Goal: Task Accomplishment & Management: Manage account settings

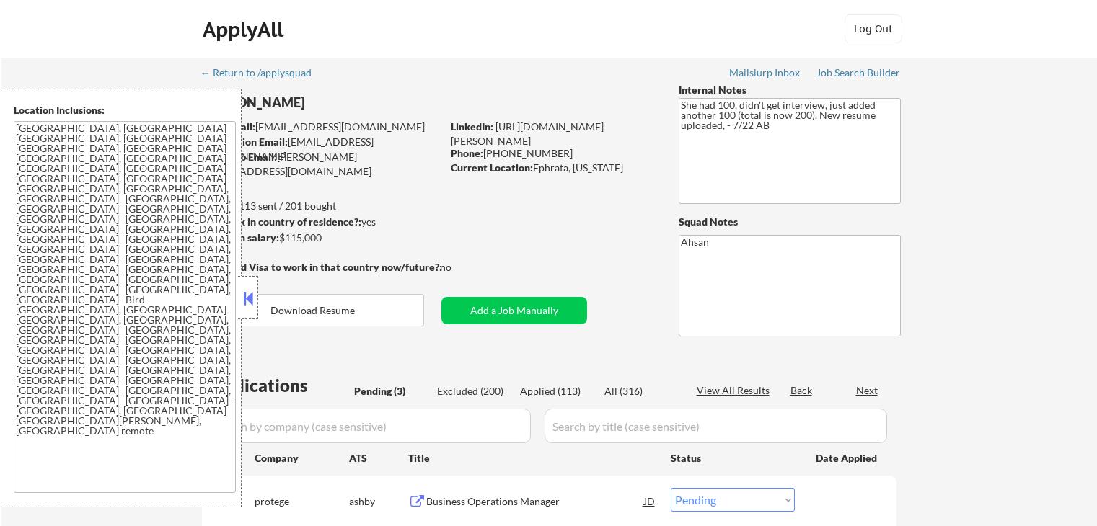
select select ""pending""
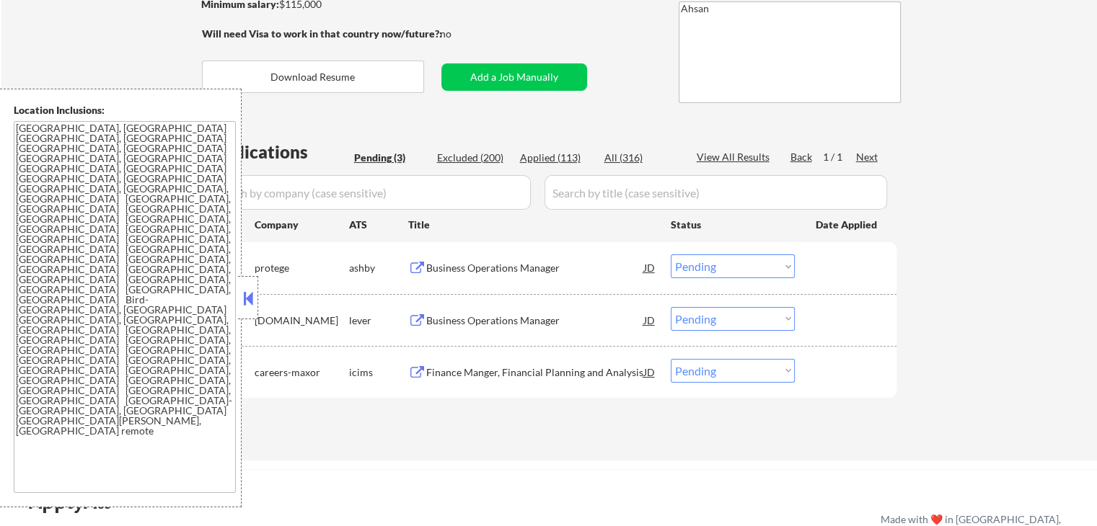
scroll to position [288, 0]
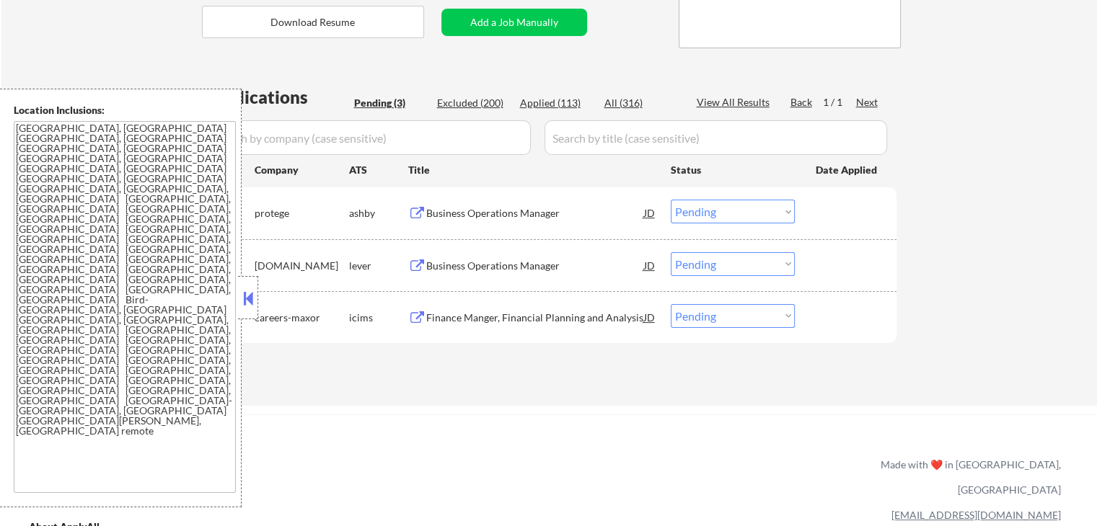
click at [457, 211] on div "Business Operations Manager" at bounding box center [535, 213] width 218 height 14
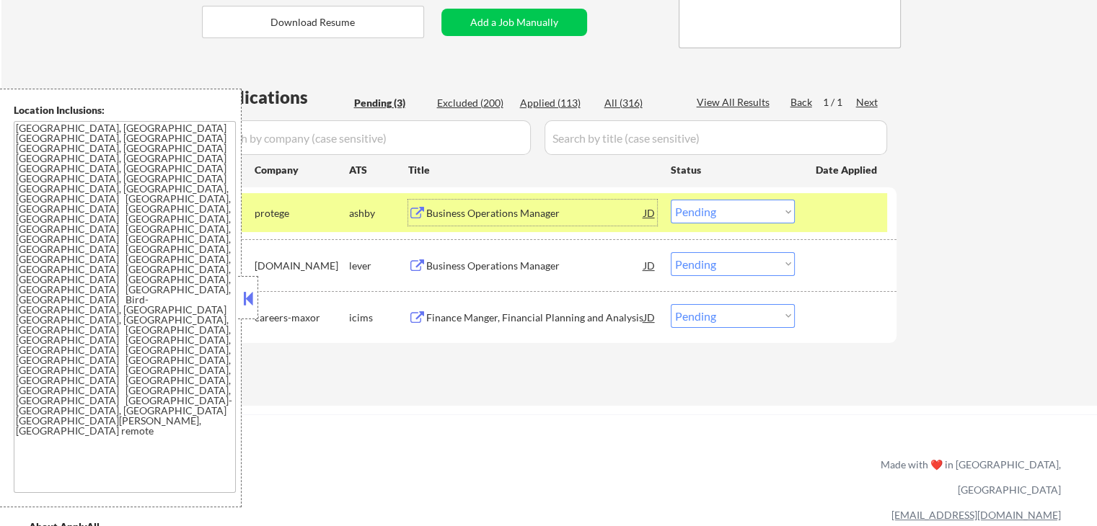
click at [466, 268] on div "Business Operations Manager" at bounding box center [535, 266] width 218 height 14
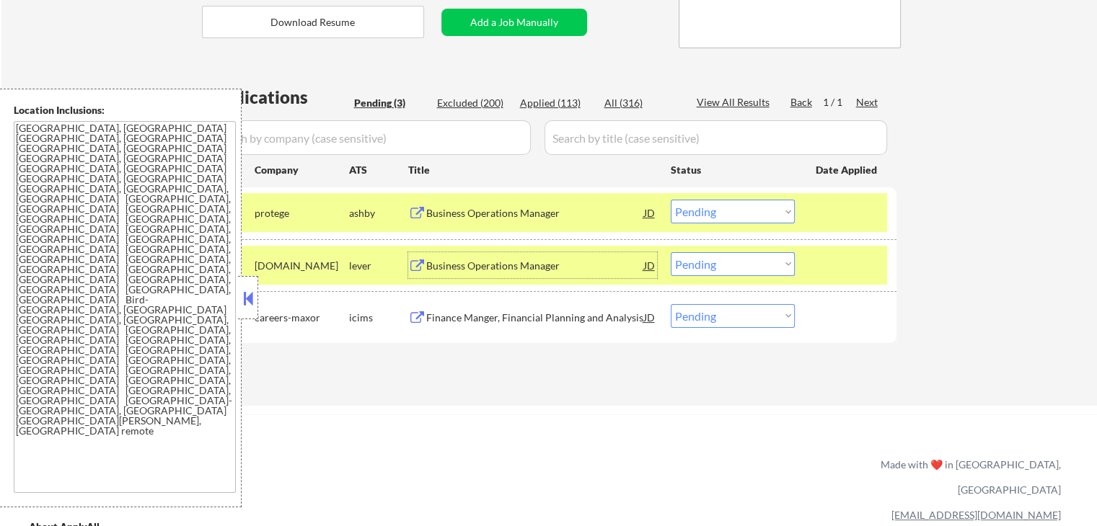
click at [469, 317] on div "Finance Manger, Financial Planning and Analysis" at bounding box center [535, 318] width 218 height 14
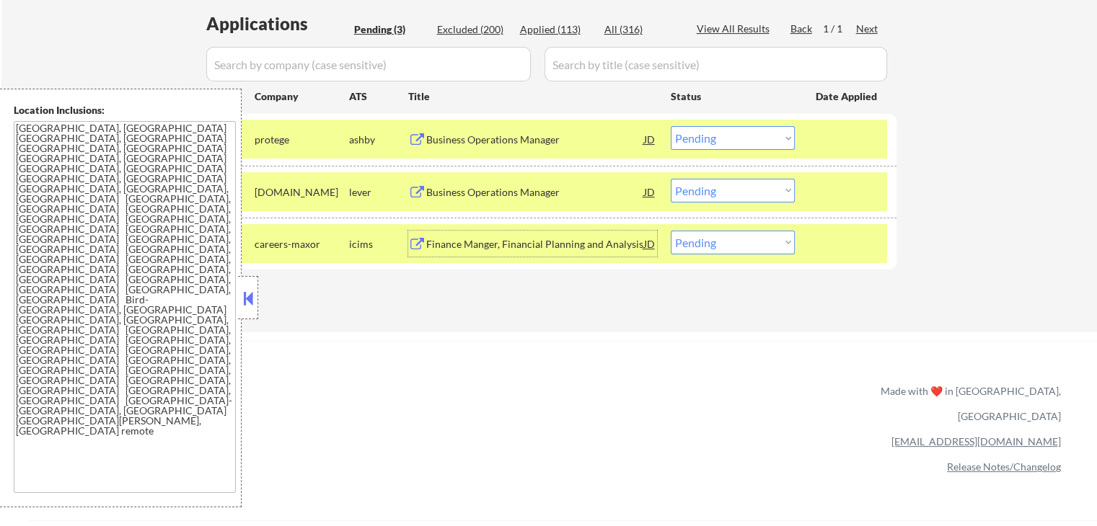
scroll to position [384, 0]
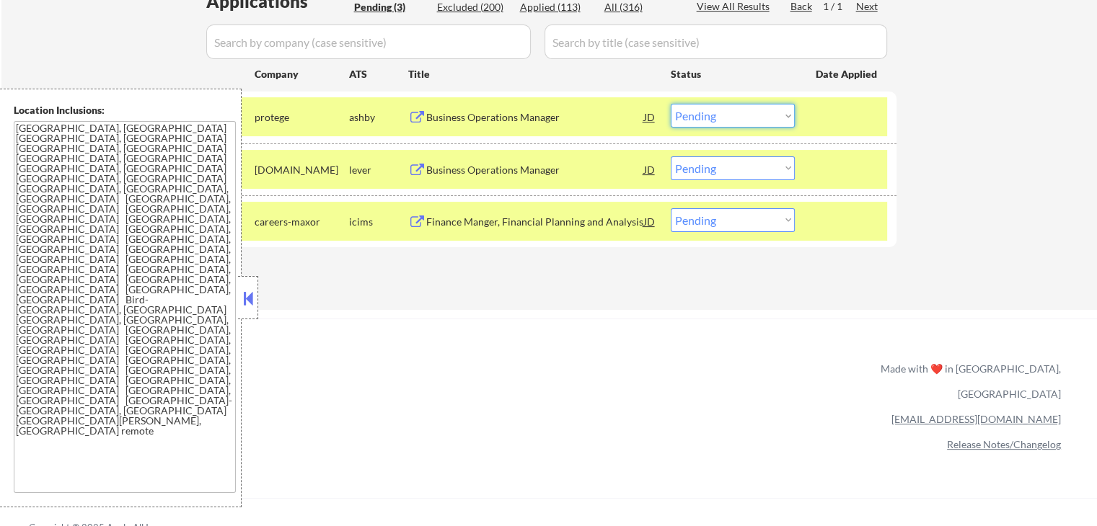
drag, startPoint x: 723, startPoint y: 109, endPoint x: 735, endPoint y: 125, distance: 20.2
click at [727, 113] on select "Choose an option... Pending Applied Excluded (Questions) Excluded (Expired) Exc…" at bounding box center [733, 116] width 124 height 24
click at [671, 104] on select "Choose an option... Pending Applied Excluded (Questions) Excluded (Expired) Exc…" at bounding box center [733, 116] width 124 height 24
drag, startPoint x: 727, startPoint y: 162, endPoint x: 733, endPoint y: 168, distance: 8.7
click at [727, 162] on select "Choose an option... Pending Applied Excluded (Questions) Excluded (Expired) Exc…" at bounding box center [733, 169] width 124 height 24
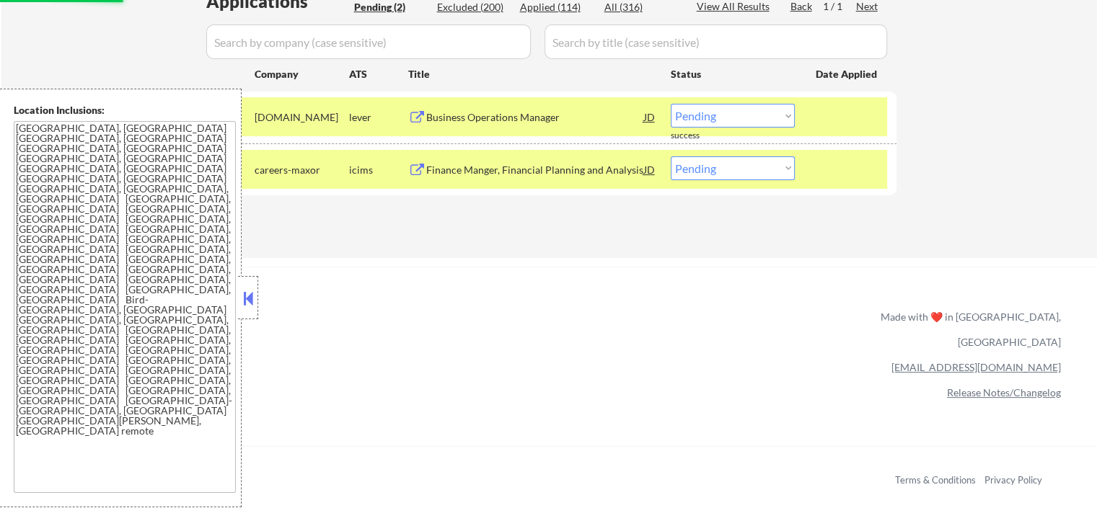
click at [705, 108] on select "Choose an option... Pending Applied Excluded (Questions) Excluded (Expired) Exc…" at bounding box center [733, 116] width 124 height 24
click at [671, 104] on select "Choose an option... Pending Applied Excluded (Questions) Excluded (Expired) Exc…" at bounding box center [733, 116] width 124 height 24
click at [459, 280] on div "ApplyAll Refer & earn free applications 👯‍♀️ Buy ApplyAll as a gift 🎁 About App…" at bounding box center [548, 391] width 1097 height 229
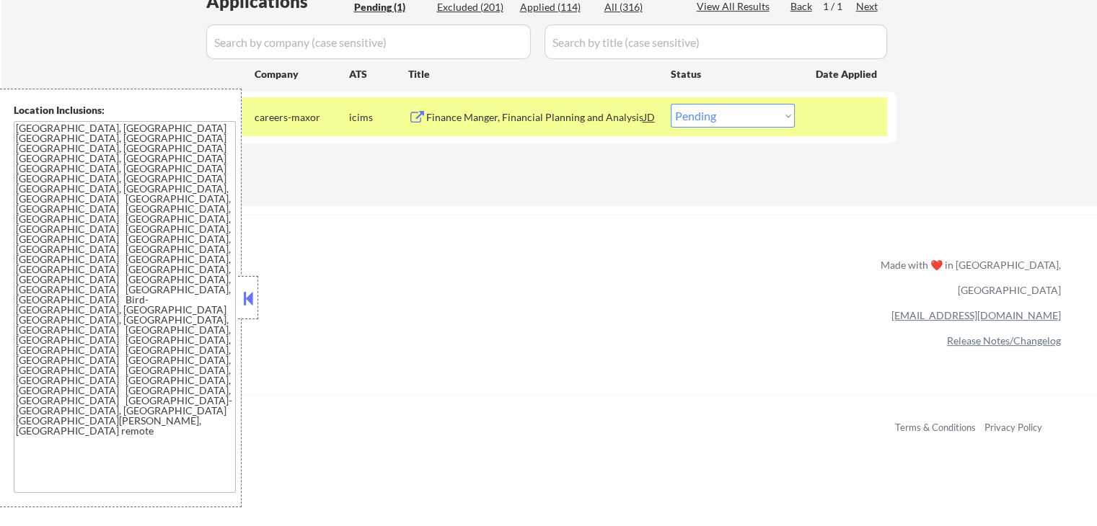
click at [722, 121] on select "Choose an option... Pending Applied Excluded (Questions) Excluded (Expired) Exc…" at bounding box center [733, 116] width 124 height 24
select select ""excluded""
click at [671, 104] on select "Choose an option... Pending Applied Excluded (Questions) Excluded (Expired) Exc…" at bounding box center [733, 116] width 124 height 24
click at [647, 175] on div "Applications Pending (1) Excluded (201) Applied (114) All (316) View All Result…" at bounding box center [549, 83] width 695 height 189
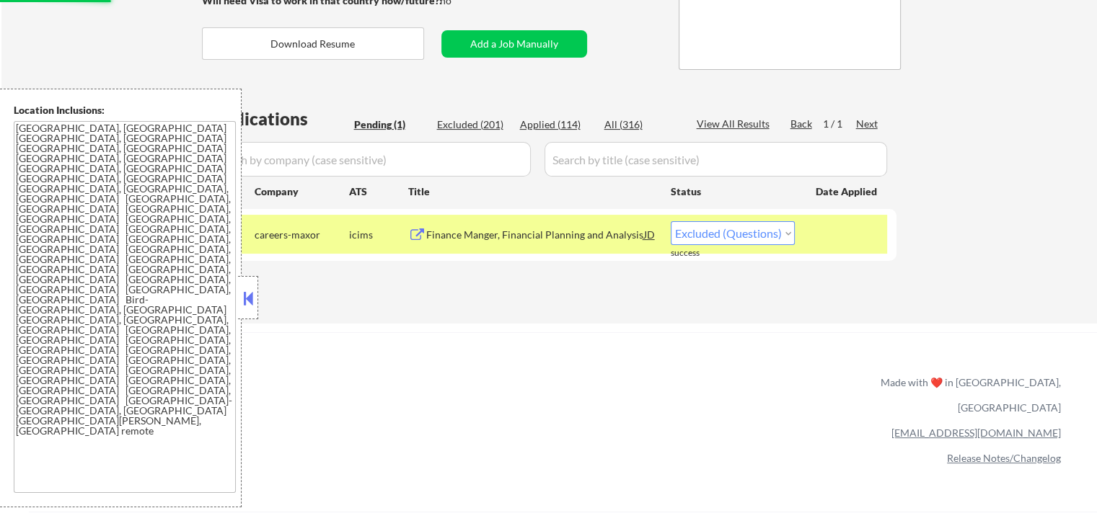
scroll to position [192, 0]
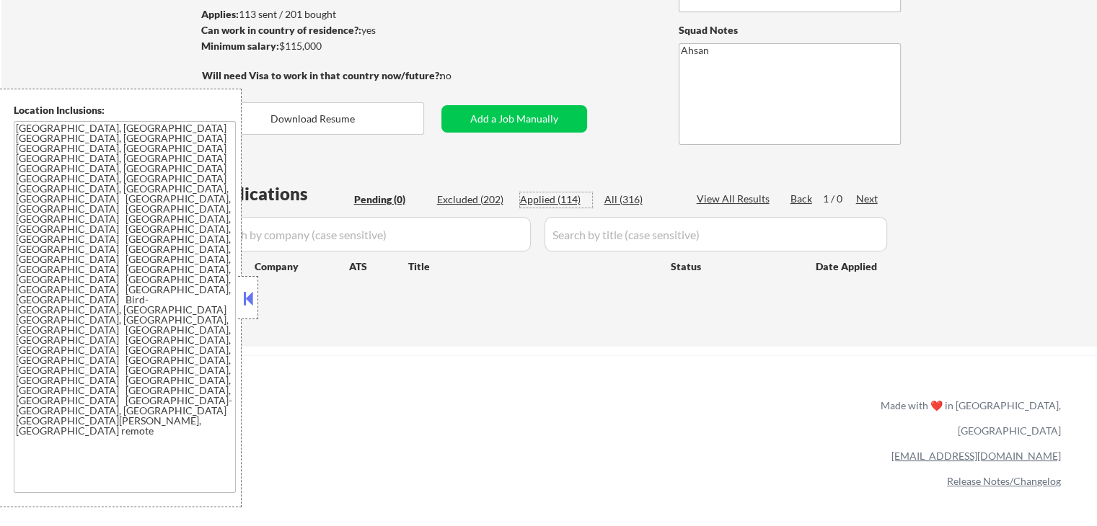
click at [555, 201] on div "Applied (114)" at bounding box center [556, 200] width 72 height 14
click at [969, 199] on div "← Return to /applysquad Mailslurp Inbox Job Search Builder [PERSON_NAME] User E…" at bounding box center [549, 106] width 1096 height 481
select select ""applied""
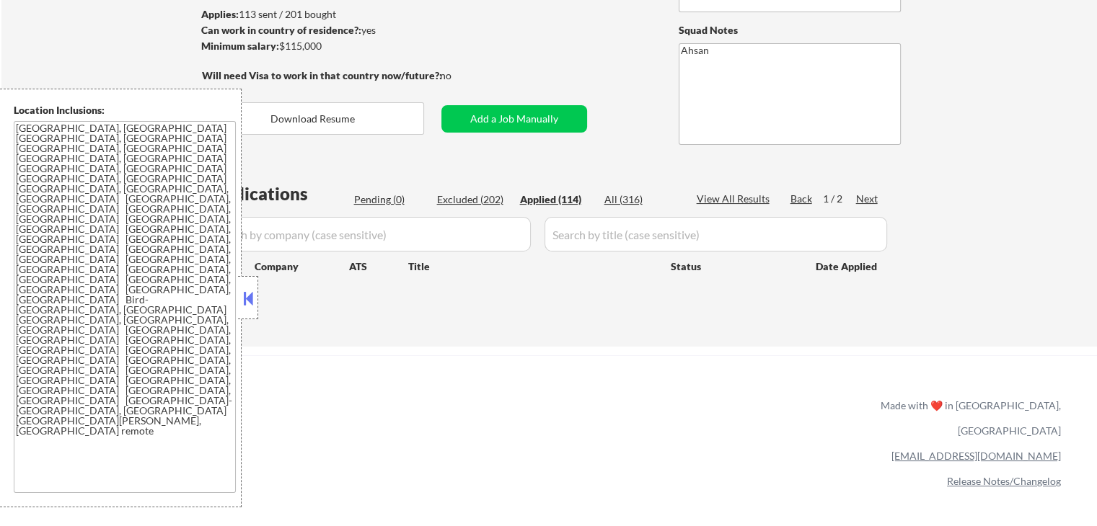
select select ""applied""
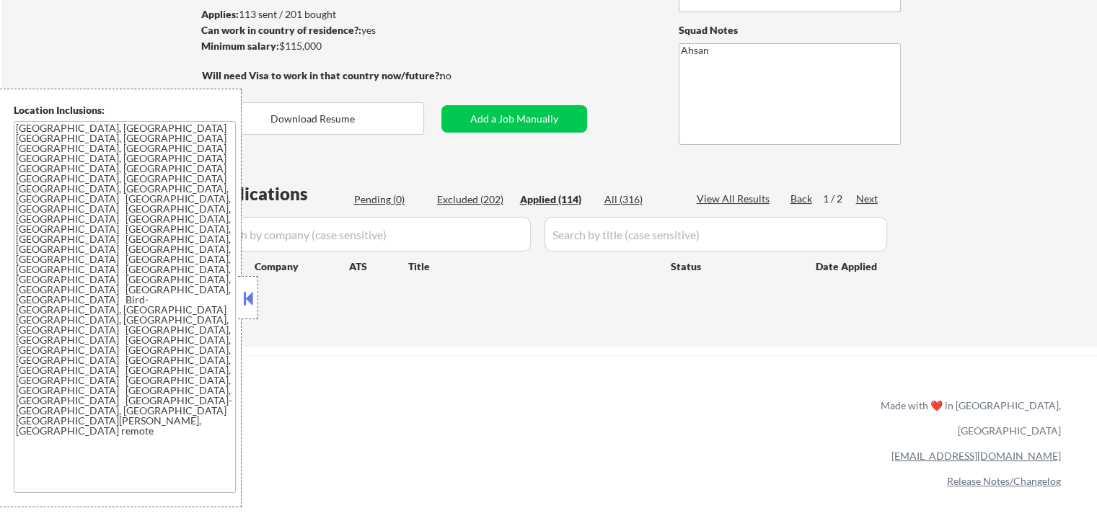
select select ""applied""
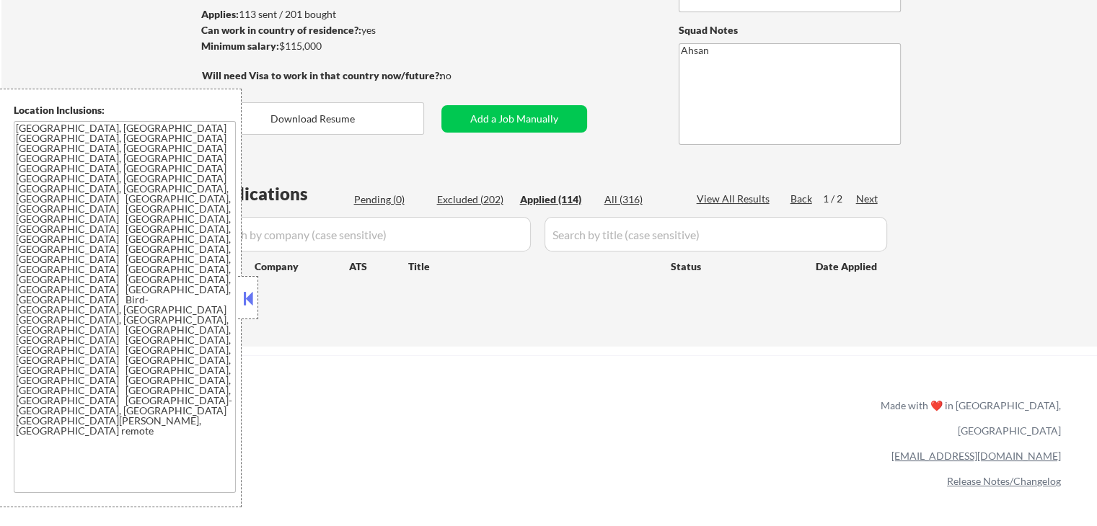
select select ""applied""
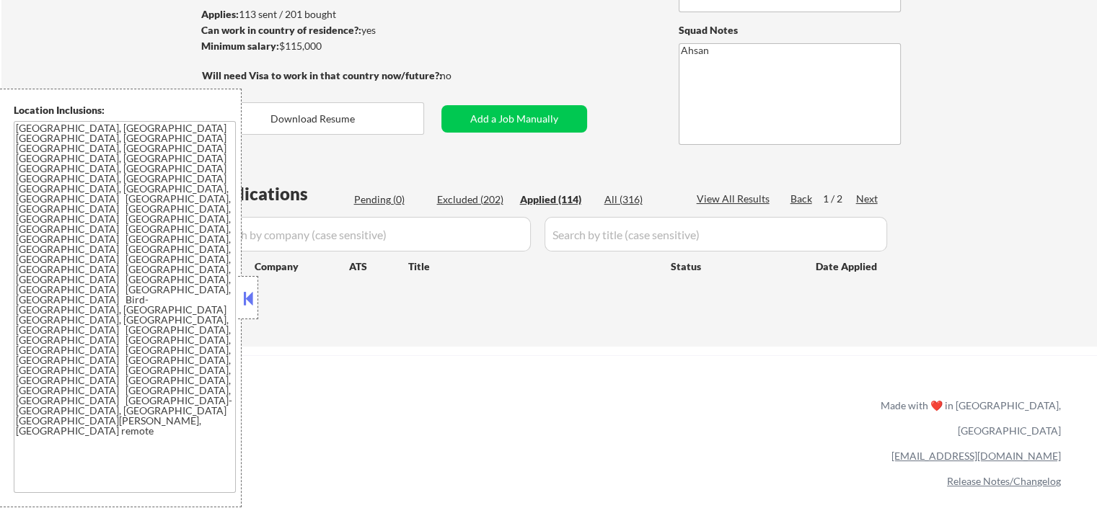
select select ""applied""
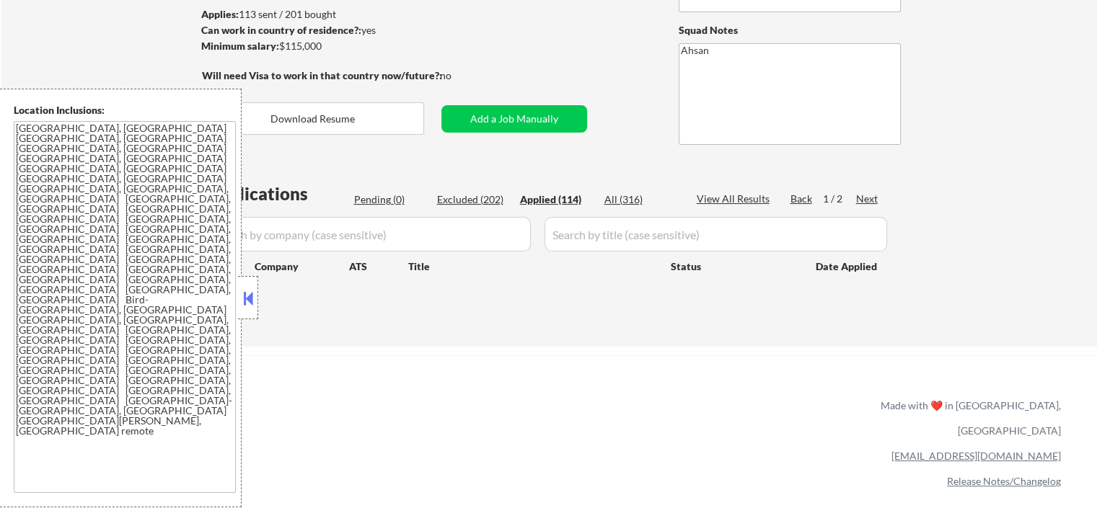
select select ""applied""
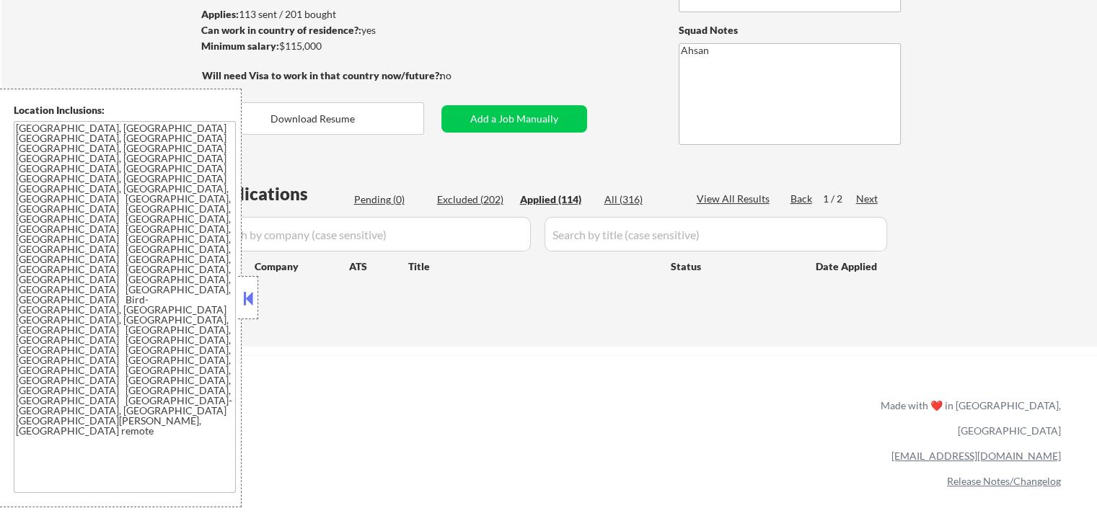
select select ""applied""
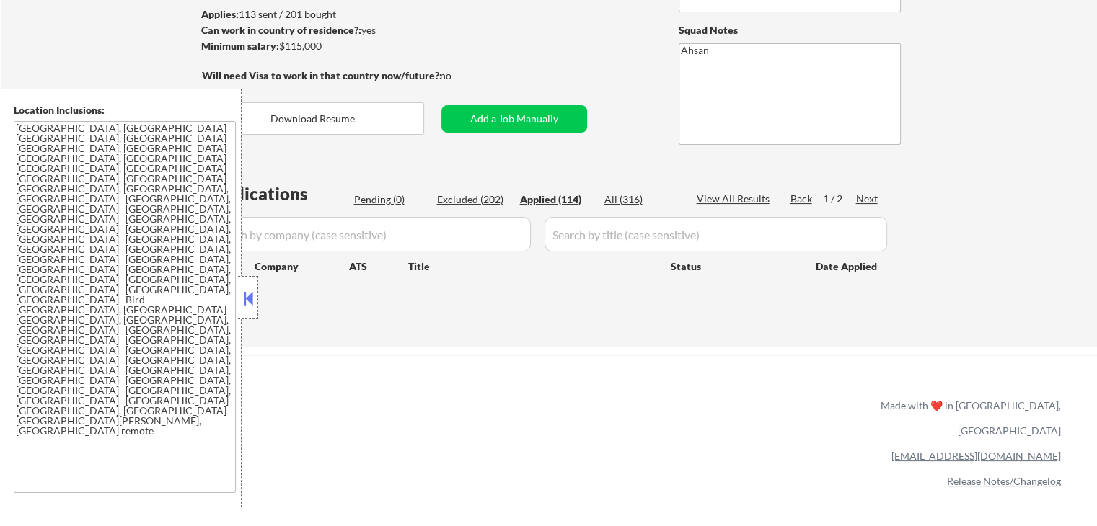
select select ""applied""
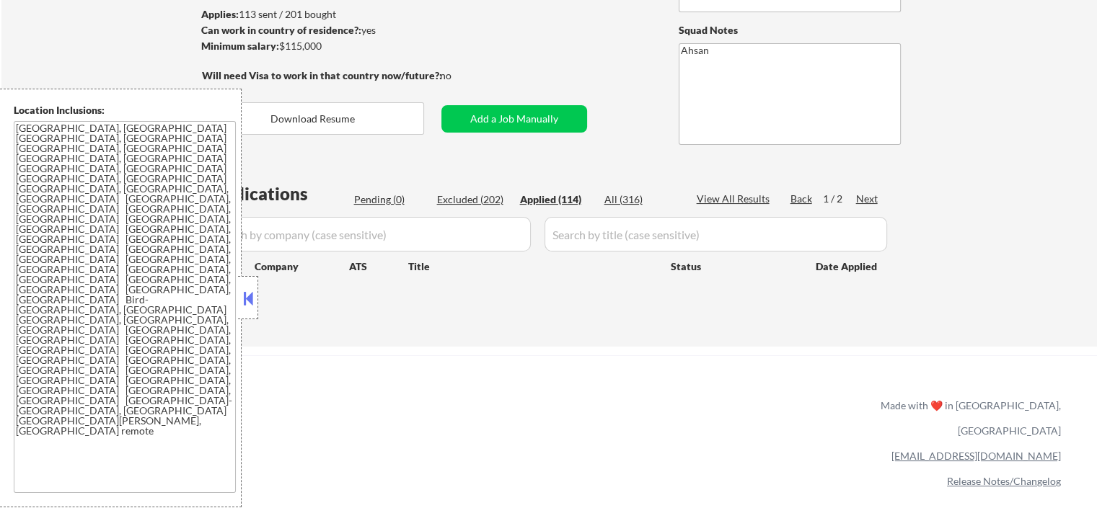
select select ""applied""
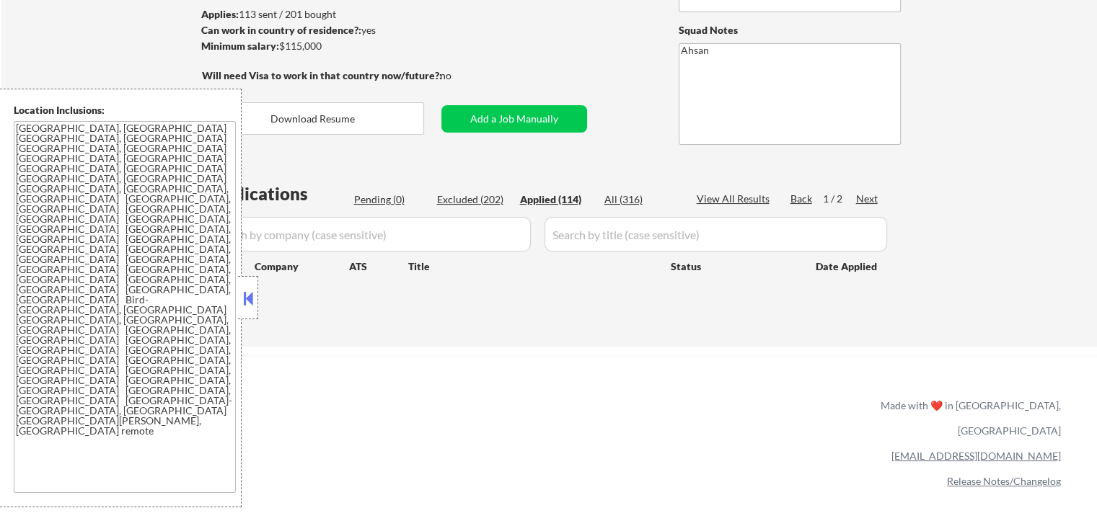
select select ""applied""
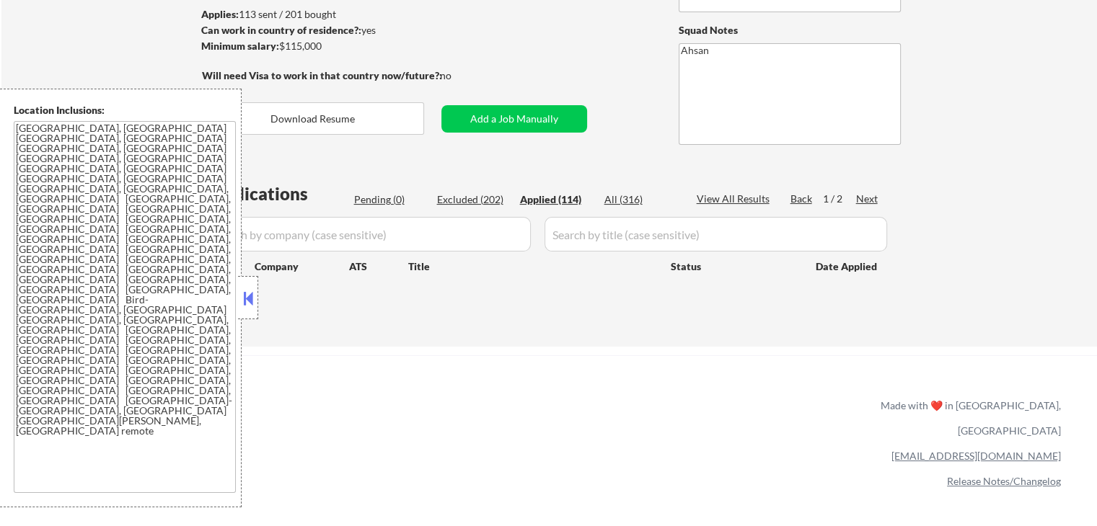
select select ""applied""
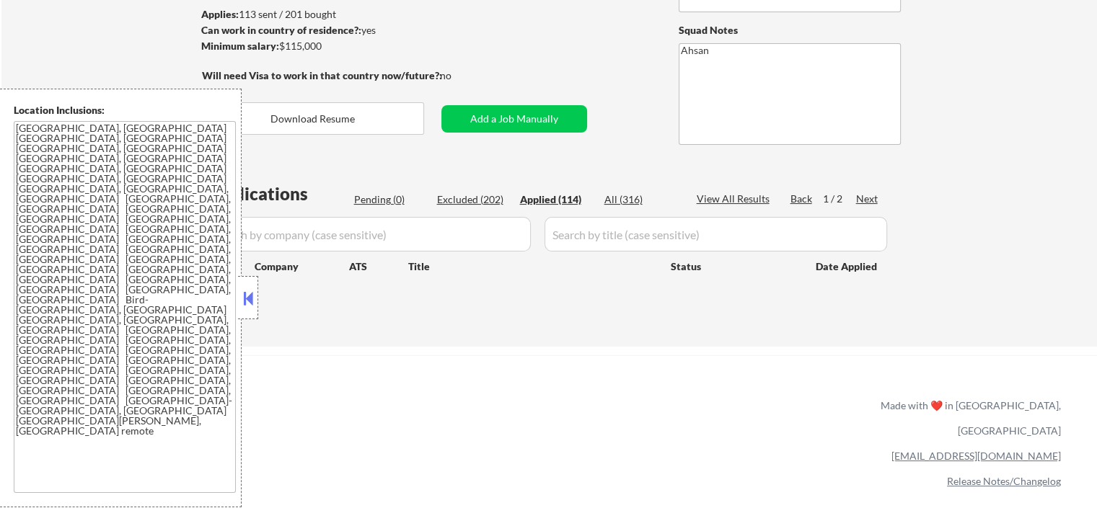
select select ""applied""
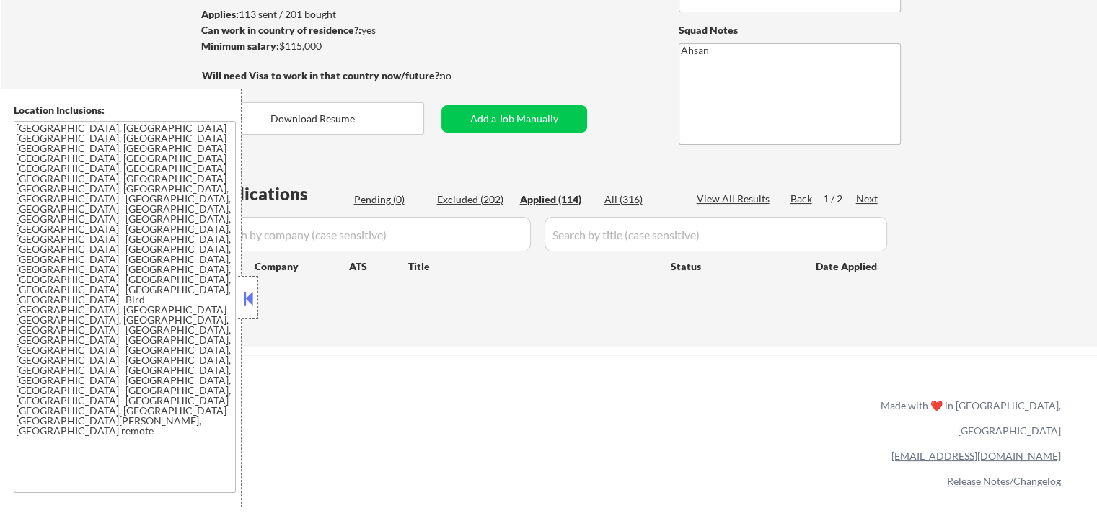
select select ""applied""
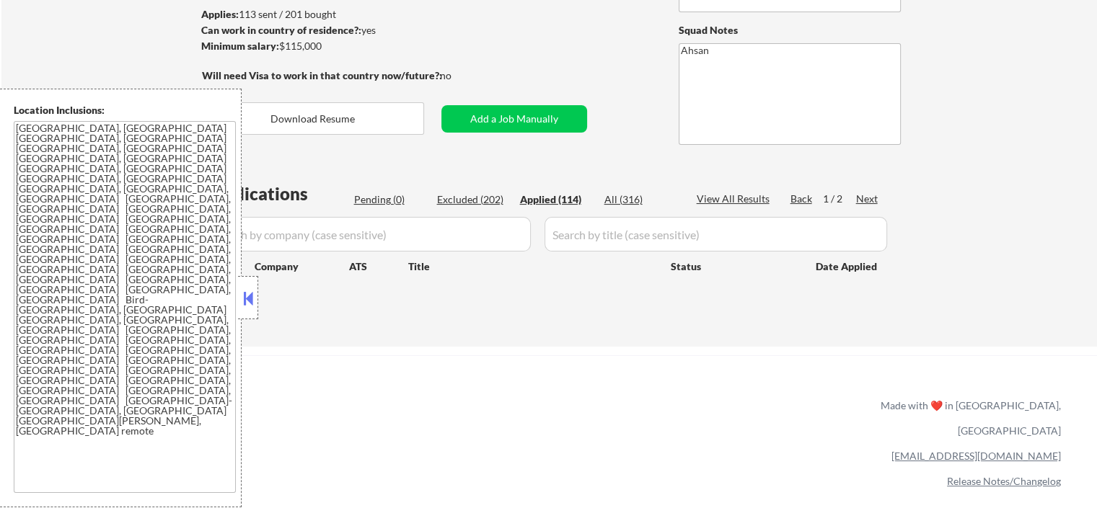
select select ""applied""
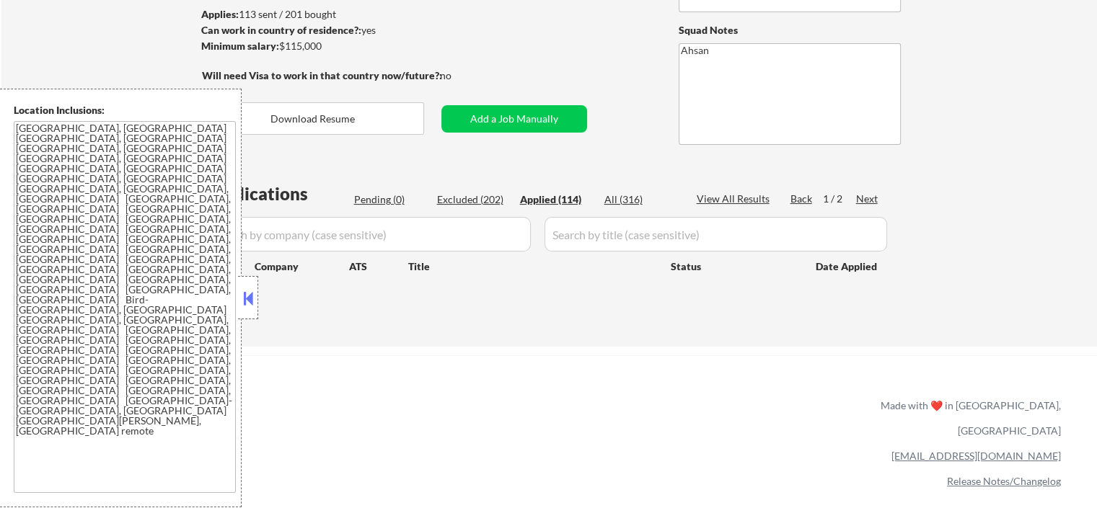
select select ""applied""
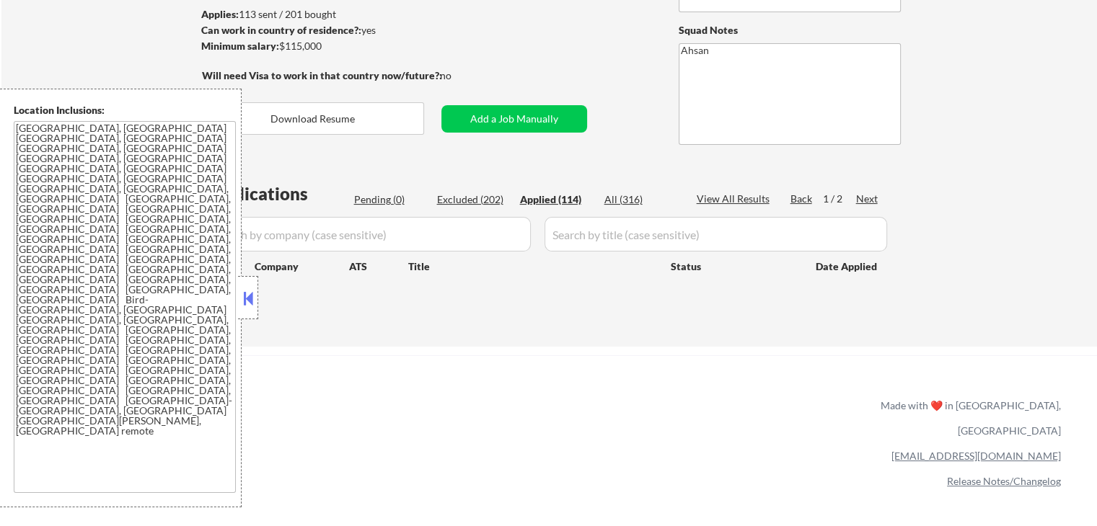
select select ""applied""
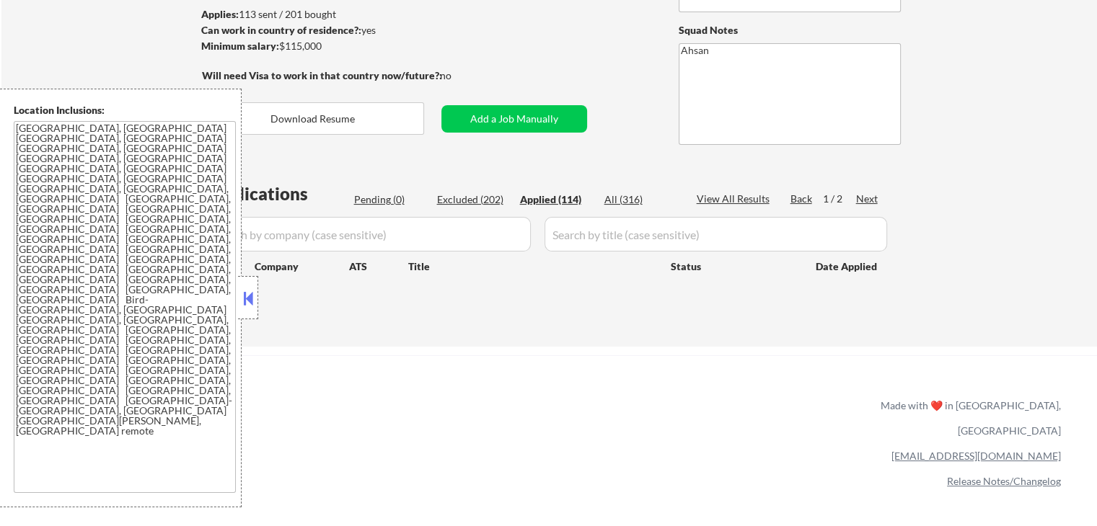
select select ""applied""
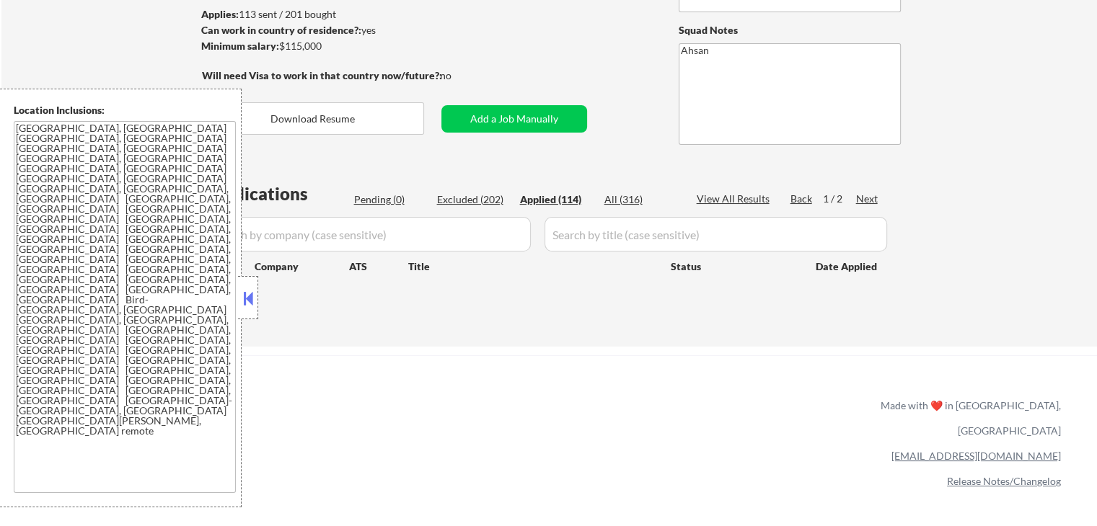
select select ""applied""
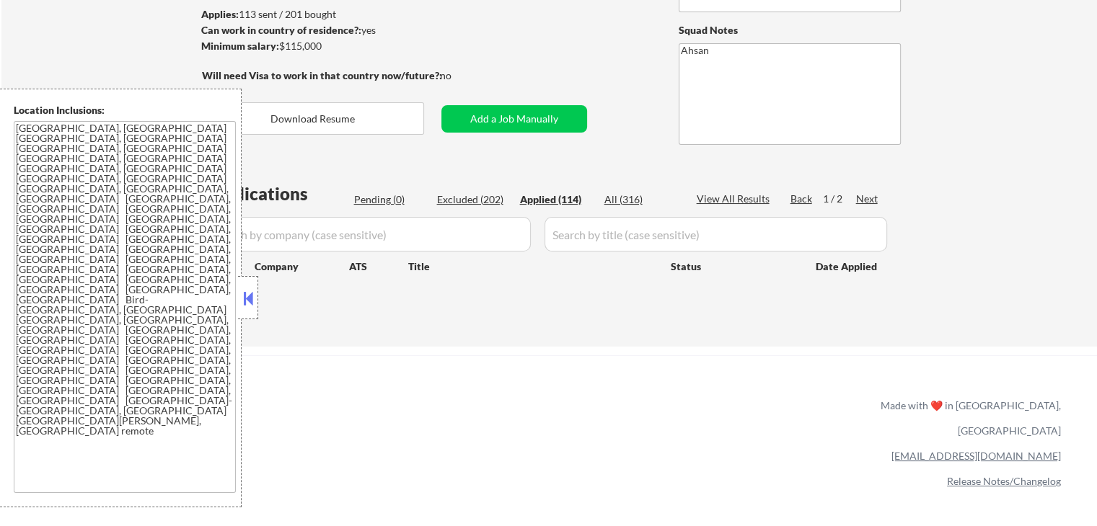
select select ""applied""
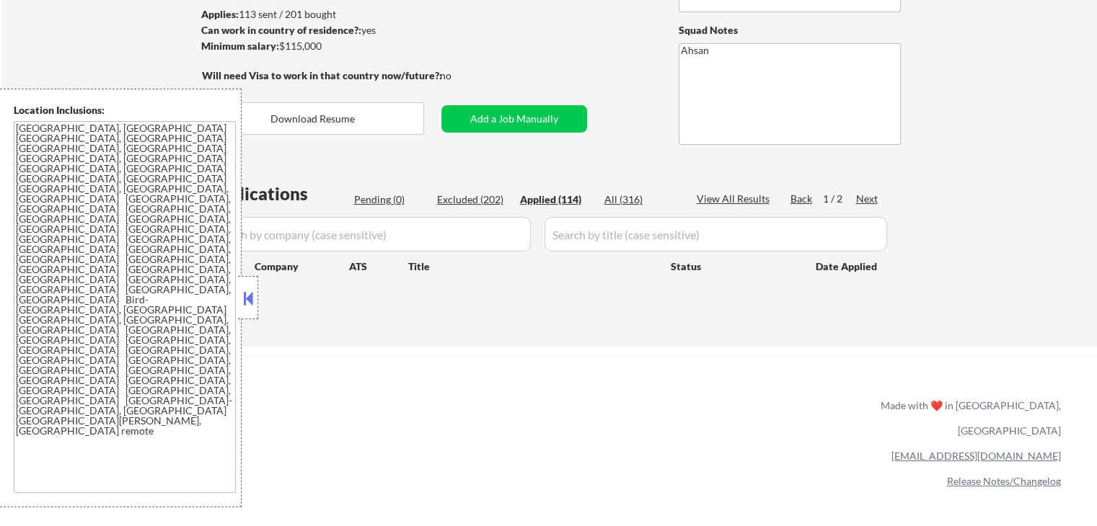
select select ""applied""
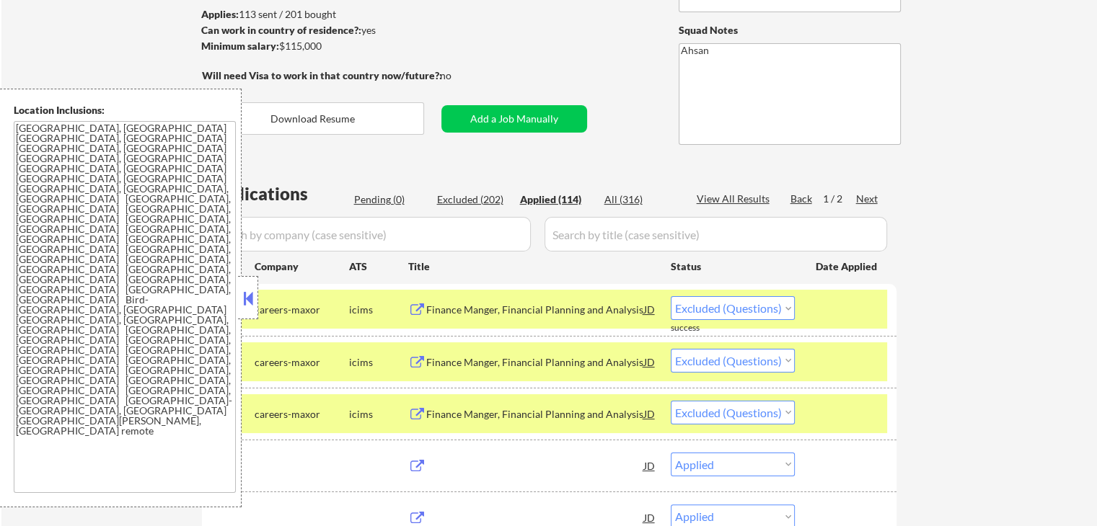
select select ""applied""
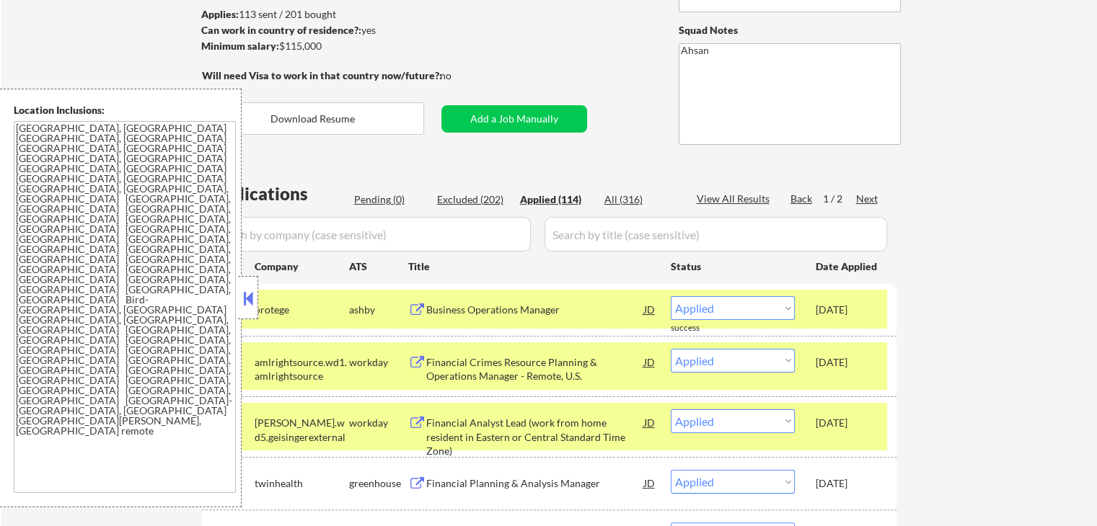
drag, startPoint x: 920, startPoint y: 309, endPoint x: 675, endPoint y: 340, distance: 246.5
click at [877, 306] on div "[DATE]" at bounding box center [847, 310] width 63 height 14
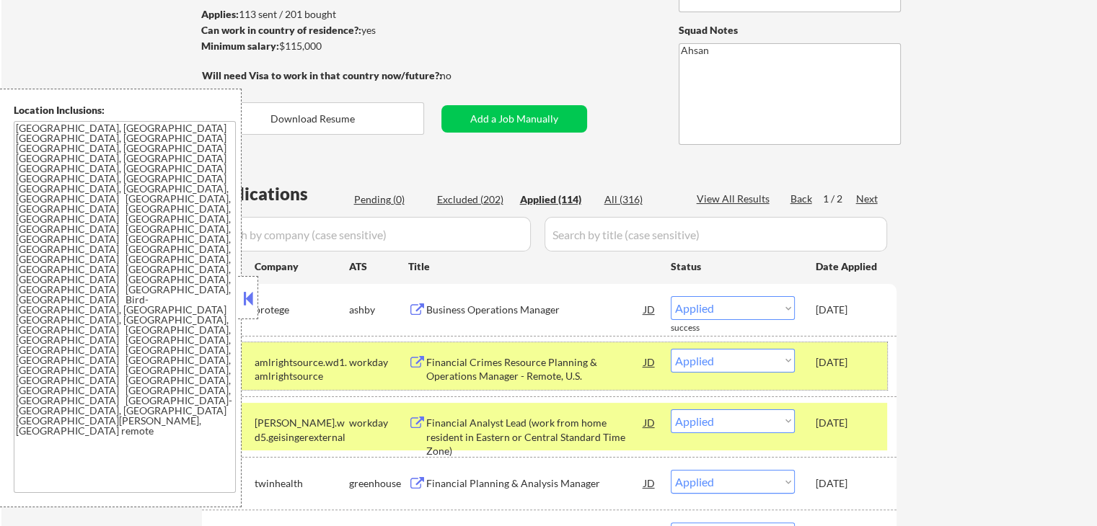
click at [878, 347] on div "#2 amlrightsource.wd1.amlrightsource workday Financial Crimes Resource Planning…" at bounding box center [546, 367] width 681 height 48
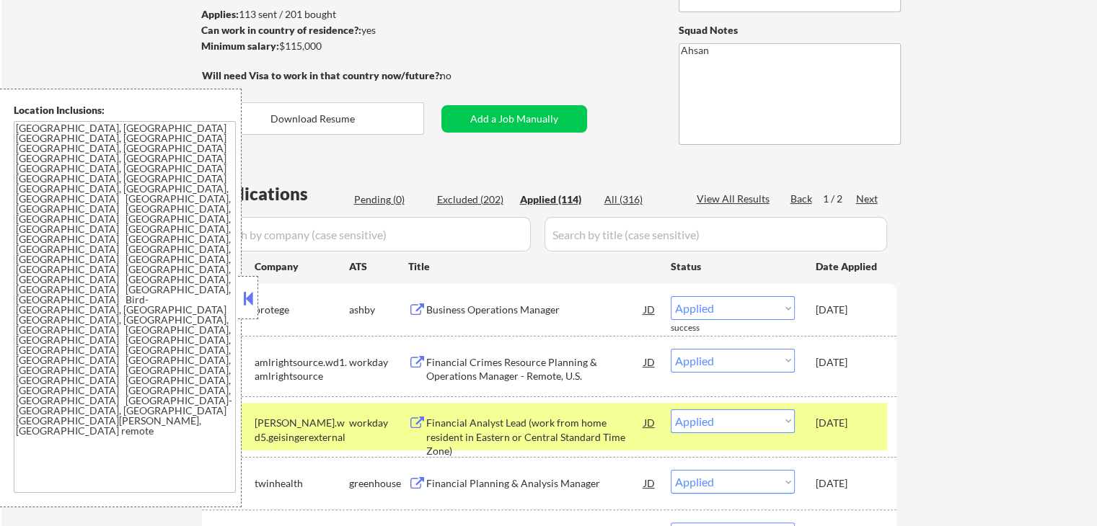
click at [874, 416] on div "[DATE]" at bounding box center [847, 423] width 63 height 14
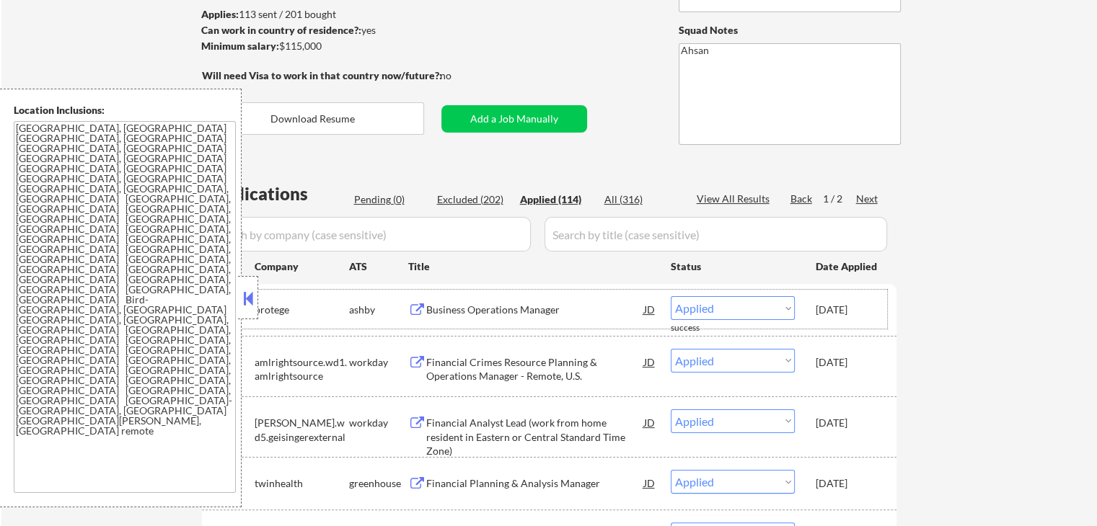
drag, startPoint x: 881, startPoint y: 305, endPoint x: 876, endPoint y: 297, distance: 9.4
click at [876, 297] on div "#1 protege [PERSON_NAME] Business Operations Manager [PERSON_NAME] an option...…" at bounding box center [546, 309] width 681 height 39
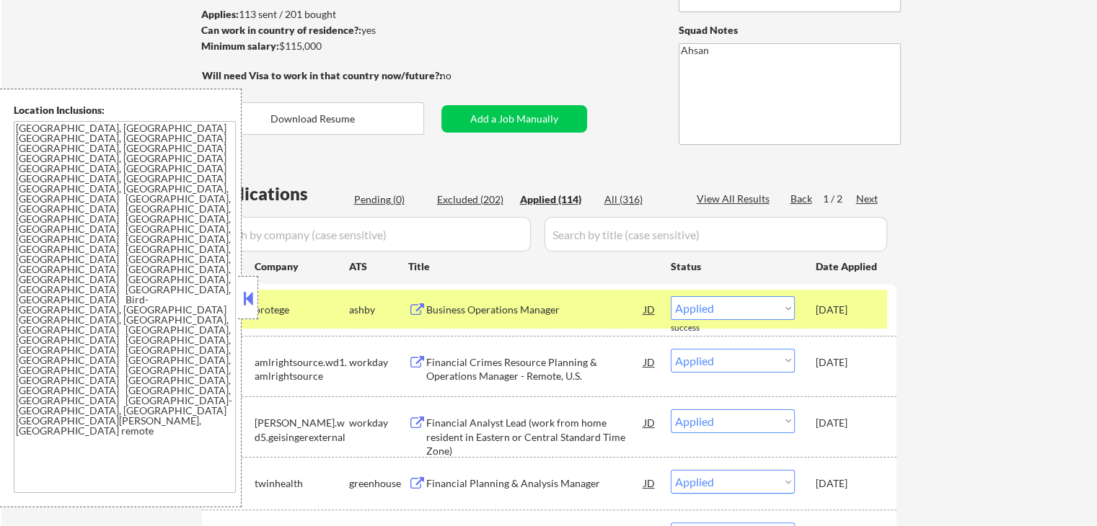
click at [881, 307] on div "#1 protege [PERSON_NAME] Business Operations Manager [PERSON_NAME] an option...…" at bounding box center [546, 309] width 681 height 39
